Goal: Task Accomplishment & Management: Use online tool/utility

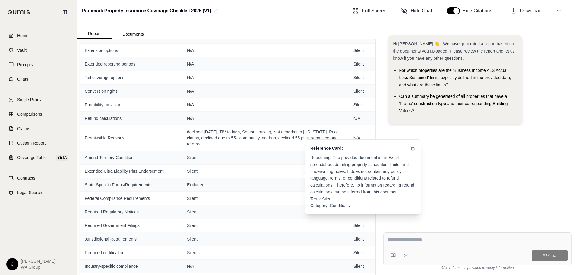
scroll to position [1445, 0]
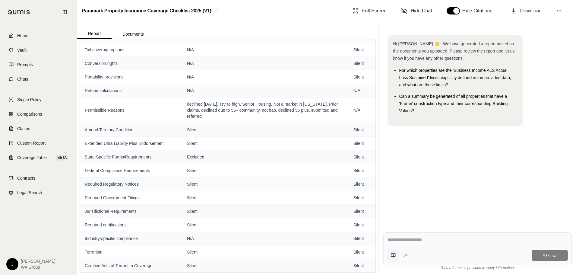
click at [396, 258] on button at bounding box center [393, 255] width 12 height 12
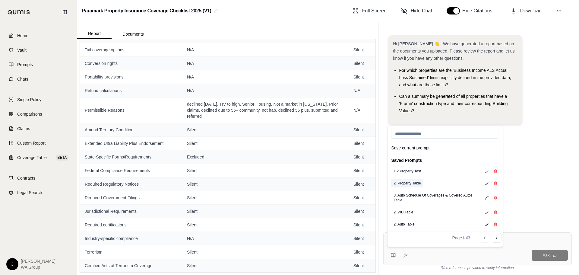
click at [408, 184] on button "2. Property Table" at bounding box center [407, 183] width 32 height 8
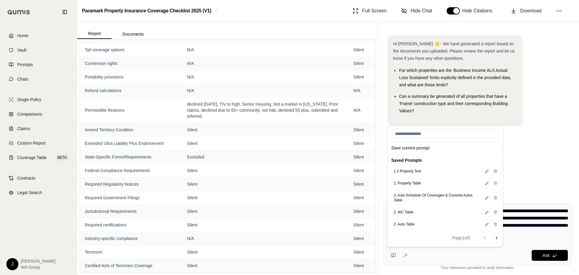
click at [537, 173] on div "Hi [PERSON_NAME] 👋 - We have generated a report based on the documents you uplo…" at bounding box center [477, 111] width 188 height 163
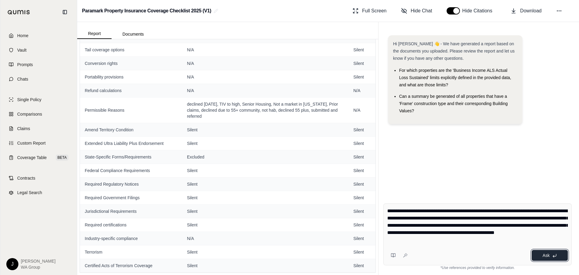
click at [549, 256] on span "Ask" at bounding box center [545, 255] width 7 height 5
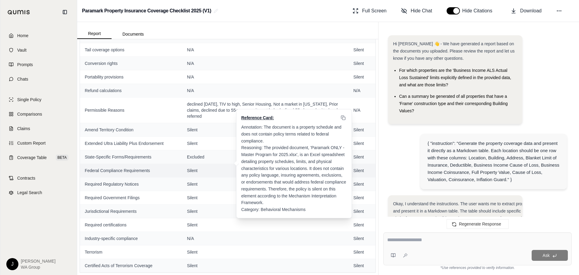
scroll to position [5995, 0]
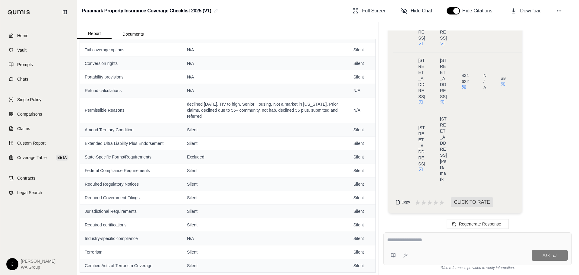
click at [405, 200] on span "Copy" at bounding box center [405, 202] width 8 height 5
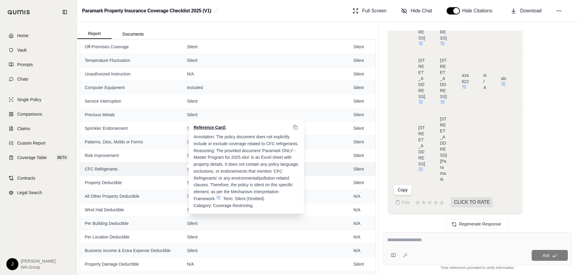
scroll to position [751, 0]
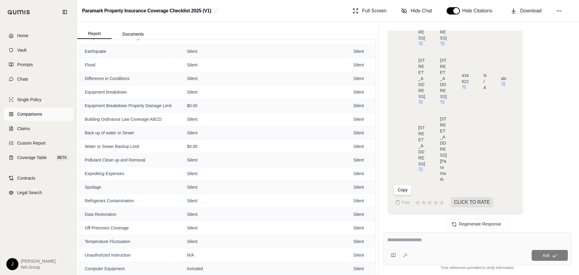
click at [27, 119] on link "Comparisons" at bounding box center [38, 113] width 69 height 13
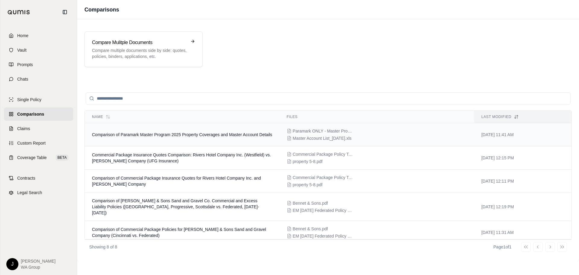
click at [161, 141] on td "Comparison of Paramark Master Program 2025 Property Coverages and Master Accoun…" at bounding box center [182, 134] width 195 height 23
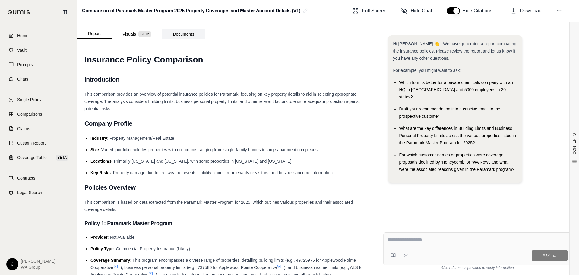
click at [175, 38] on button "Documents" at bounding box center [183, 34] width 43 height 10
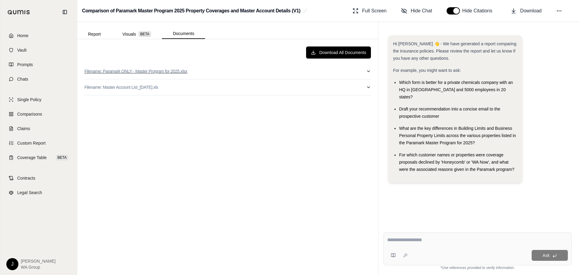
click at [130, 69] on p "Filename: Paramark ONLY - Master Program for 2025.xlsx" at bounding box center [135, 71] width 103 height 6
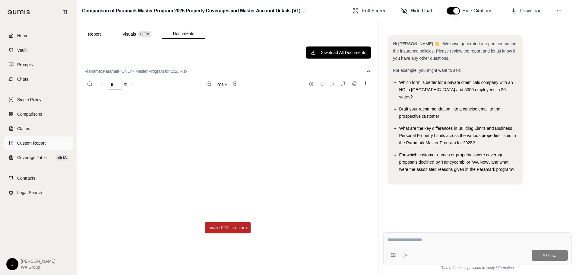
click at [39, 149] on link "Custom Report" at bounding box center [38, 142] width 69 height 13
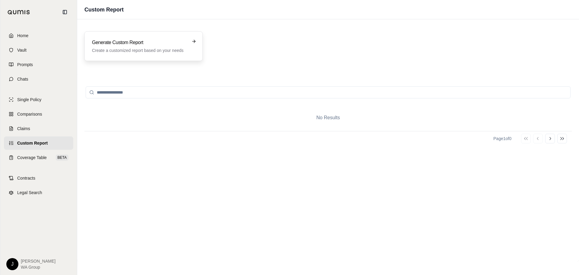
click at [131, 42] on h3 "Generate Custom Report" at bounding box center [139, 42] width 95 height 7
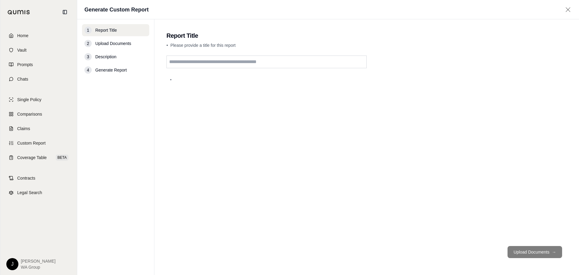
click at [220, 64] on input "text" at bounding box center [266, 61] width 200 height 13
type input "**********"
click at [529, 249] on button "Upload Documents →" at bounding box center [535, 252] width 55 height 12
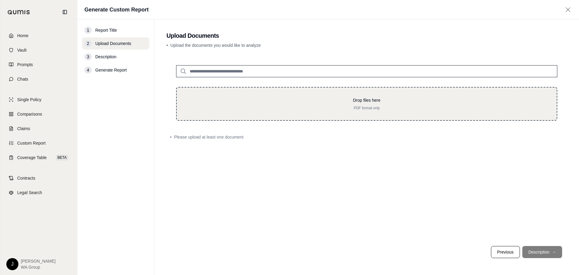
click at [292, 119] on div "Drop files here PDF format only" at bounding box center [366, 104] width 381 height 34
type input "**********"
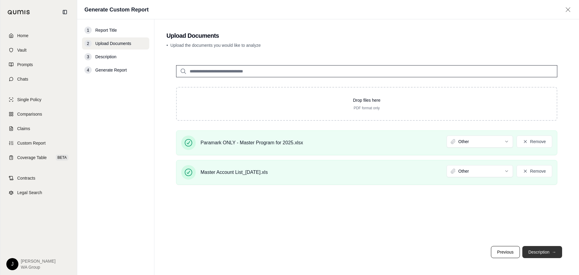
click at [543, 249] on button "Description →" at bounding box center [542, 252] width 40 height 12
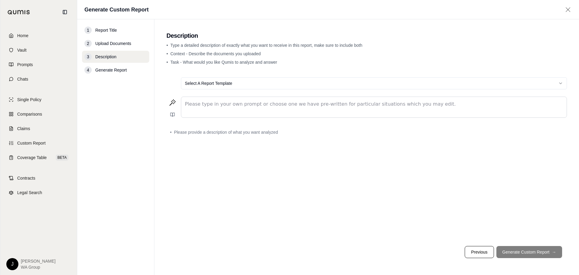
click at [295, 108] on div "editable markdown" at bounding box center [373, 107] width 385 height 21
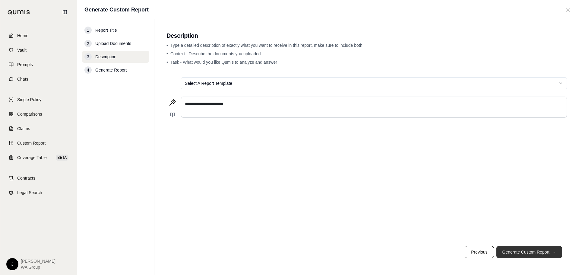
click at [510, 250] on button "Generate Custom Report →" at bounding box center [529, 252] width 66 height 12
